Goal: Information Seeking & Learning: Understand process/instructions

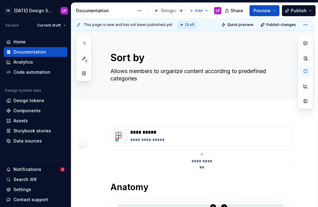
scroll to position [415, 0]
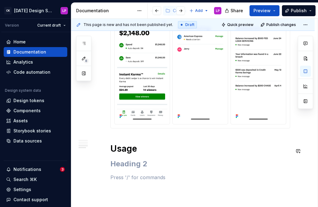
click at [125, 165] on h2 at bounding box center [200, 164] width 180 height 10
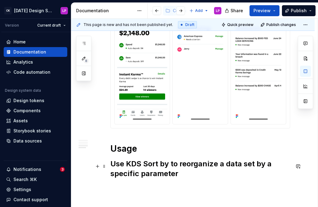
scroll to position [470, 0]
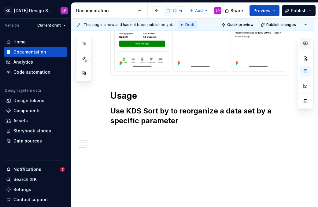
type textarea "*"
paste div
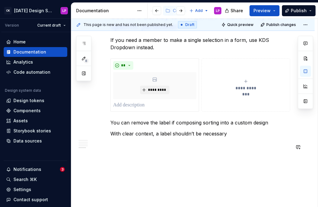
scroll to position [562, 0]
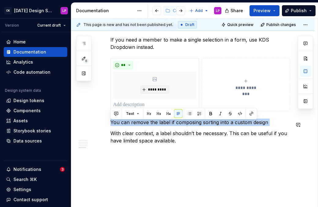
click at [157, 113] on button "button" at bounding box center [158, 113] width 9 height 9
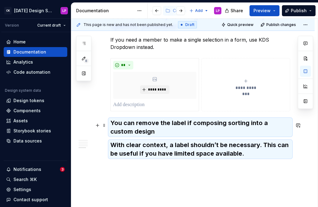
click at [151, 130] on h3 "You can remove the label if composing sorting into a custom design" at bounding box center [200, 127] width 180 height 17
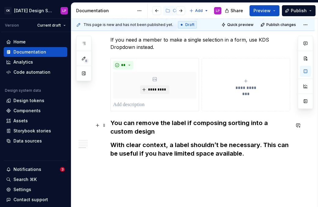
scroll to position [536, 0]
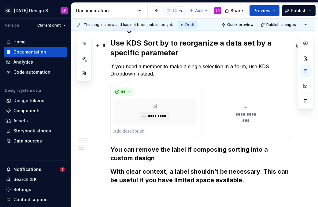
click at [140, 50] on h2 "Use KDS Sort by to reorganize a data set by a specific parameter" at bounding box center [200, 48] width 180 height 20
click at [122, 160] on h3 "You can remove the label if composing sorting into a custom design" at bounding box center [200, 153] width 180 height 17
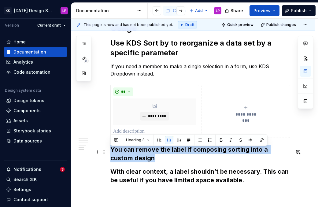
click at [122, 160] on h3 "You can remove the label if composing sorting into a custom design" at bounding box center [200, 153] width 180 height 17
click at [145, 140] on button "Heading 3" at bounding box center [137, 140] width 29 height 9
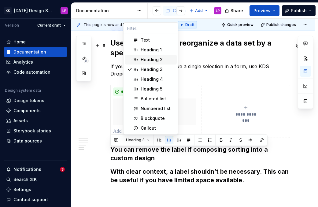
click at [154, 59] on div "Heading 2" at bounding box center [152, 60] width 22 height 6
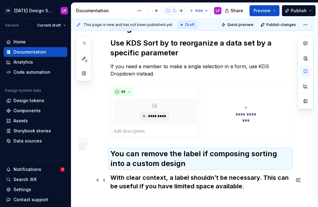
click at [131, 184] on h3 "With clear context, a label shouldn’t be necessary. This can be useful if you h…" at bounding box center [200, 181] width 180 height 17
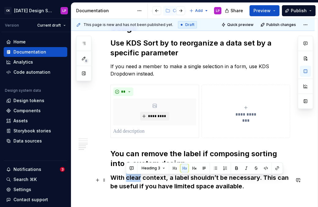
click at [131, 184] on h3 "With clear context, a label shouldn’t be necessary. This can be useful if you h…" at bounding box center [200, 181] width 180 height 17
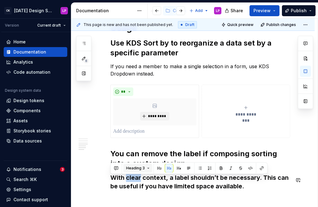
click at [137, 168] on span "Heading 3" at bounding box center [135, 168] width 19 height 5
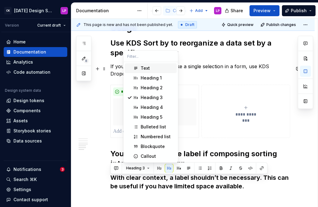
click at [154, 68] on div "Text" at bounding box center [158, 68] width 34 height 6
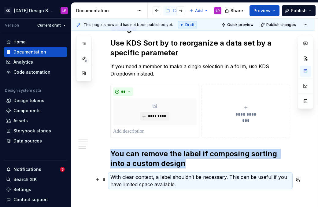
scroll to position [588, 0]
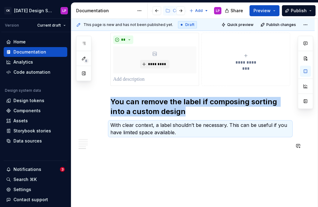
click at [160, 147] on p at bounding box center [200, 143] width 180 height 7
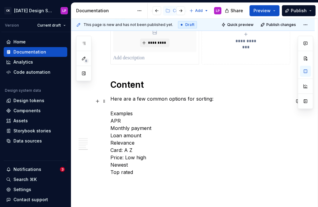
scroll to position [720, 0]
drag, startPoint x: 143, startPoint y: 86, endPoint x: 147, endPoint y: 86, distance: 3.7
click at [144, 86] on h1 "Content" at bounding box center [200, 84] width 180 height 11
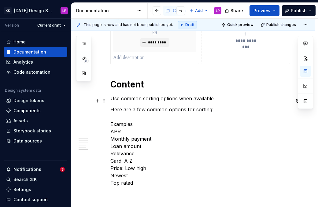
click at [152, 102] on p "Use common sorting options when available" at bounding box center [200, 98] width 180 height 7
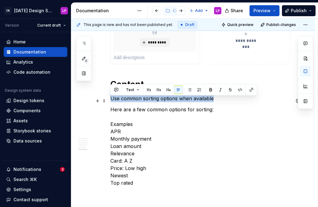
click at [152, 102] on p "Use common sorting options when available" at bounding box center [200, 98] width 180 height 7
click at [148, 90] on button "button" at bounding box center [149, 90] width 9 height 9
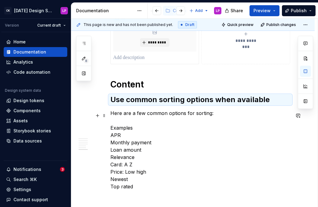
scroll to position [771, 0]
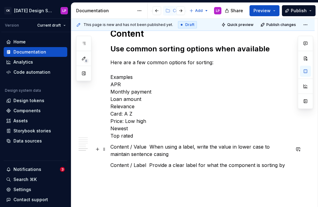
click at [146, 150] on p "Content / Value  When using a label, write the value in lower case to maintain …" at bounding box center [200, 150] width 180 height 15
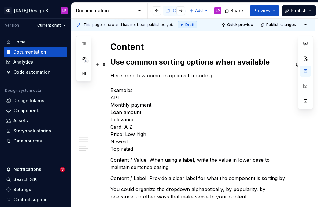
scroll to position [775, 0]
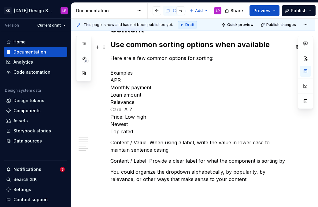
click at [170, 46] on h2 "Use common sorting options when available" at bounding box center [200, 45] width 180 height 10
click at [159, 46] on h2 "Use common sorting options when available" at bounding box center [200, 45] width 180 height 10
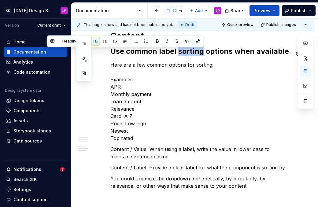
click at [202, 53] on h2 "Use common label sorting options when available" at bounding box center [200, 51] width 180 height 10
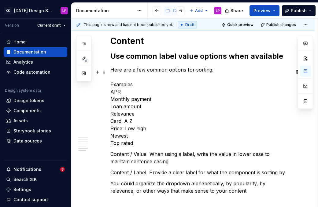
scroll to position [767, 0]
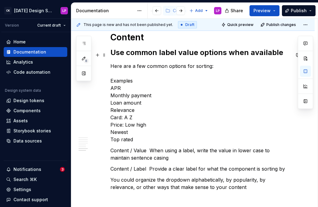
click at [163, 52] on h2 "Use common label value options when available" at bounding box center [200, 53] width 180 height 10
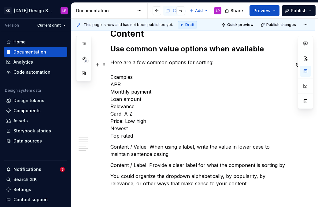
scroll to position [787, 0]
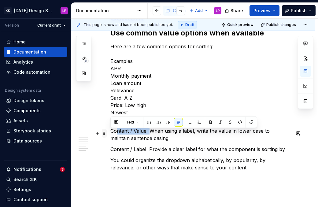
drag, startPoint x: 150, startPoint y: 135, endPoint x: 105, endPoint y: 134, distance: 45.0
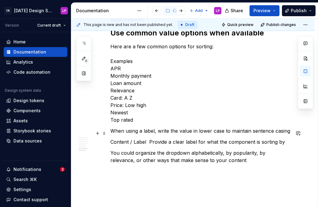
click at [288, 134] on p "When using a label, write the value in lower case to maintain sentence casing" at bounding box center [200, 130] width 180 height 7
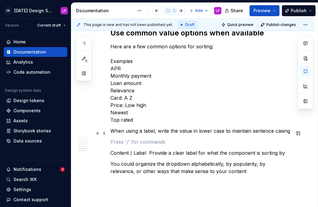
click at [220, 134] on p "When using a label, write the value in lower case to maintain sentence casing" at bounding box center [200, 130] width 180 height 7
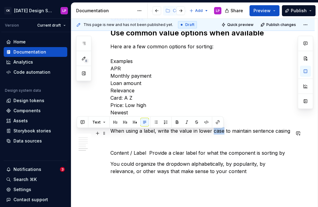
click at [220, 134] on p "When using a label, write the value in lower case to maintain sentence casing" at bounding box center [200, 130] width 180 height 7
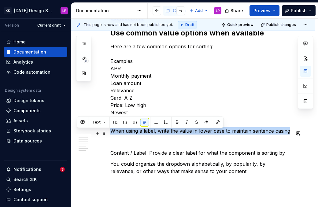
click at [220, 134] on p "When using a label, write the value in lower case to maintain sentence casing" at bounding box center [200, 130] width 180 height 7
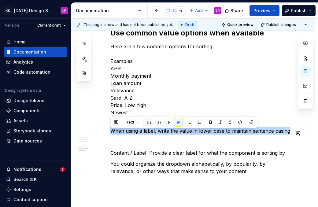
click at [146, 123] on button "button" at bounding box center [149, 122] width 9 height 9
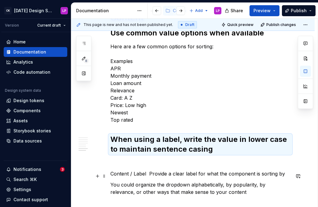
click at [127, 176] on p "Content / Label  Provide a clear label for what the component is sorting by" at bounding box center [200, 173] width 180 height 7
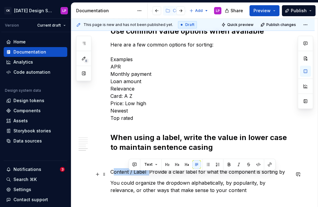
scroll to position [791, 0]
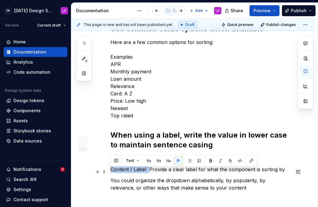
drag, startPoint x: 148, startPoint y: 176, endPoint x: 109, endPoint y: 173, distance: 39.9
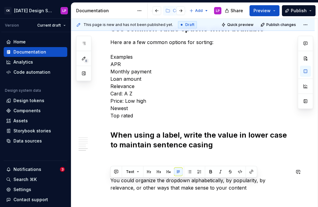
click at [154, 176] on div "Text" at bounding box center [183, 172] width 147 height 12
click at [164, 183] on p "You could organize the dropdown alphabetically, by popularity, by relevance, or…" at bounding box center [200, 184] width 180 height 15
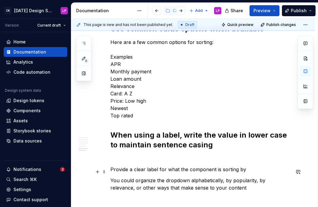
click at [167, 171] on p "Provide a clear label for what the component is sorting by" at bounding box center [200, 169] width 180 height 7
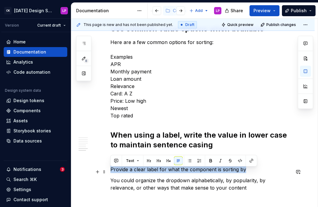
click at [167, 171] on p "Provide a clear label for what the component is sorting by" at bounding box center [200, 169] width 180 height 7
click at [150, 160] on button "button" at bounding box center [149, 161] width 9 height 9
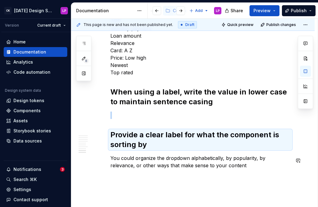
scroll to position [834, 0]
click at [164, 163] on p "You could organize the dropdown alphabetically, by popularity, by relevance, or…" at bounding box center [200, 161] width 180 height 15
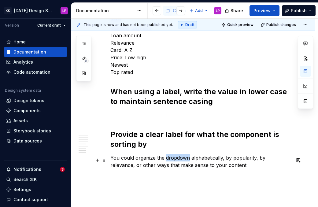
click at [164, 163] on p "You could organize the dropdown alphabetically, by popularity, by relevance, or…" at bounding box center [200, 161] width 180 height 15
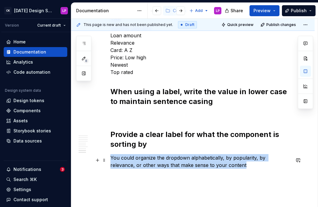
click at [164, 163] on p "You could organize the dropdown alphabetically, by popularity, by relevance, or…" at bounding box center [200, 161] width 180 height 15
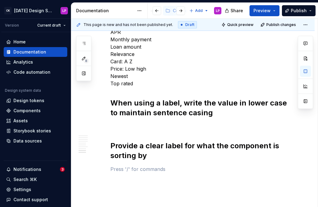
scroll to position [814, 0]
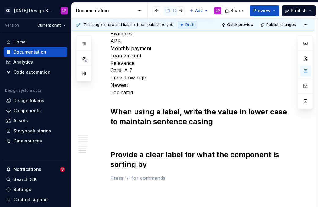
click at [149, 96] on p "Here are a few common options for sorting: Examples APR Monthly payment Loan am…" at bounding box center [200, 55] width 180 height 81
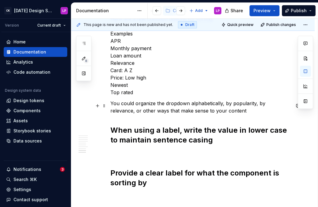
click at [128, 109] on p "You could organize the dropdown alphabetically, by popularity, by relevance, or…" at bounding box center [200, 107] width 180 height 15
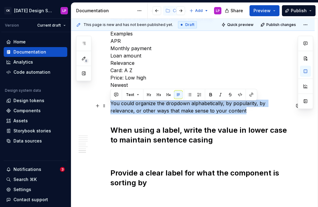
click at [128, 109] on p "You could organize the dropdown alphabetically, by popularity, by relevance, or…" at bounding box center [200, 107] width 180 height 15
click at [148, 96] on button "button" at bounding box center [149, 94] width 9 height 9
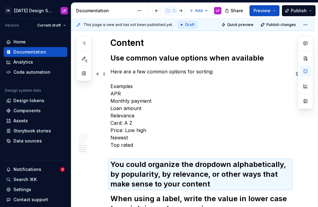
scroll to position [761, 0]
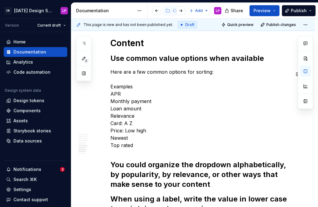
click at [138, 79] on p "Here are a few common options for sorting: Examples APR Monthly payment Loan am…" at bounding box center [200, 108] width 180 height 81
click at [125, 85] on p "Here are a few common options for sorting: Examples APR Monthly payment Loan am…" at bounding box center [200, 108] width 180 height 81
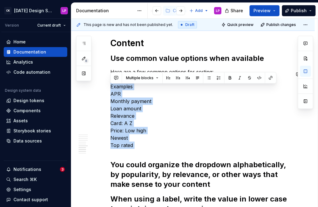
drag, startPoint x: 112, startPoint y: 91, endPoint x: 145, endPoint y: 153, distance: 70.6
click at [208, 79] on button "button" at bounding box center [209, 78] width 9 height 9
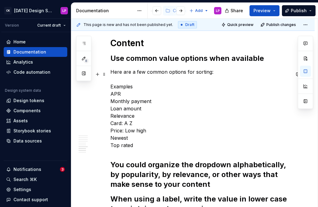
click at [113, 92] on p "Here are a few common options for sorting: Examples APR Monthly payment Loan am…" at bounding box center [200, 108] width 180 height 81
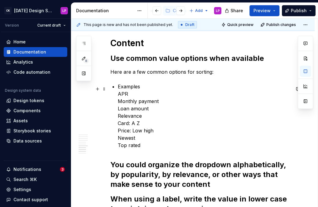
click at [119, 90] on p "Examples APR Monthly payment Loan amount Relevance Card: A Z Price: Low high Ne…" at bounding box center [204, 116] width 172 height 66
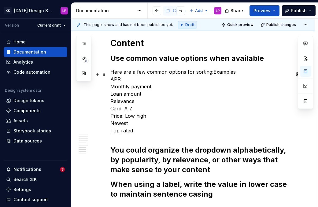
click at [243, 75] on p "Here are a few common options for sorting:Examples APR Monthly payment Loan amo…" at bounding box center [200, 101] width 180 height 66
click at [110, 83] on p "Here are a few common options for sorting: APR Monthly payment Loan amount Rele…" at bounding box center [200, 101] width 180 height 66
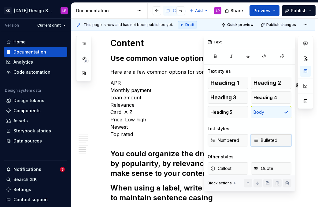
click at [259, 142] on span "Bulleted" at bounding box center [265, 140] width 24 height 6
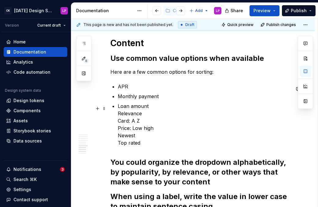
click at [118, 117] on p "Loan amount Relevance Card: A Z Price: Low high Newest Top rated" at bounding box center [204, 124] width 172 height 44
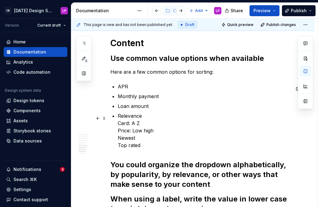
click at [119, 126] on p "Relevance Card: A Z Price: Low high Newest Top rated" at bounding box center [204, 130] width 172 height 37
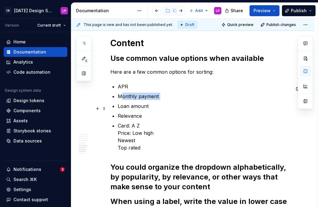
click at [121, 102] on ul "APR Monthly payment Loan amount Relevance Card: A Z Price: Low high Newest Top …" at bounding box center [204, 117] width 172 height 68
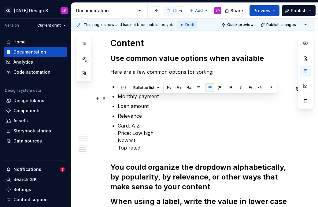
click at [122, 100] on p "Monthly payment" at bounding box center [204, 96] width 172 height 7
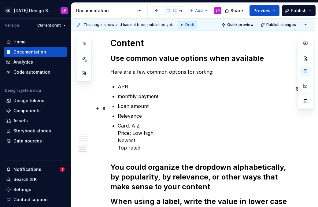
click at [120, 110] on p "Loan amount" at bounding box center [204, 105] width 172 height 7
click at [119, 118] on p "Relevance" at bounding box center [204, 115] width 172 height 7
click at [121, 128] on p "Card: A Z Price: Low high Newest Top rated" at bounding box center [204, 136] width 172 height 29
click at [135, 129] on p "card: A Z Price: Low high Newest Top rated" at bounding box center [204, 136] width 172 height 29
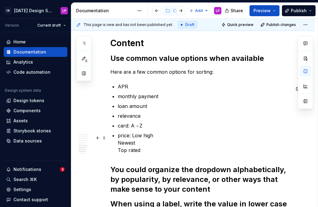
click at [135, 137] on p "price: Low high Newest Top rated" at bounding box center [204, 143] width 172 height 22
click at [121, 146] on p "price: low→high Newest Top rated" at bounding box center [204, 143] width 172 height 22
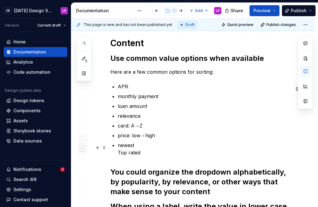
click at [120, 155] on p "newest Top rated" at bounding box center [204, 149] width 172 height 15
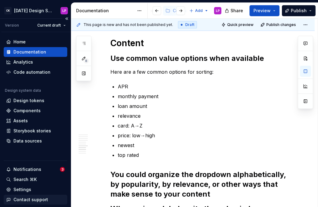
type textarea "*"
